Goal: Find contact information: Find contact information

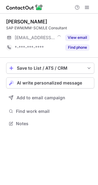
scroll to position [3, 3]
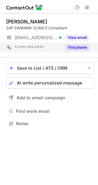
click at [85, 47] on button "Find phone" at bounding box center [78, 47] width 24 height 6
